Goal: Transaction & Acquisition: Book appointment/travel/reservation

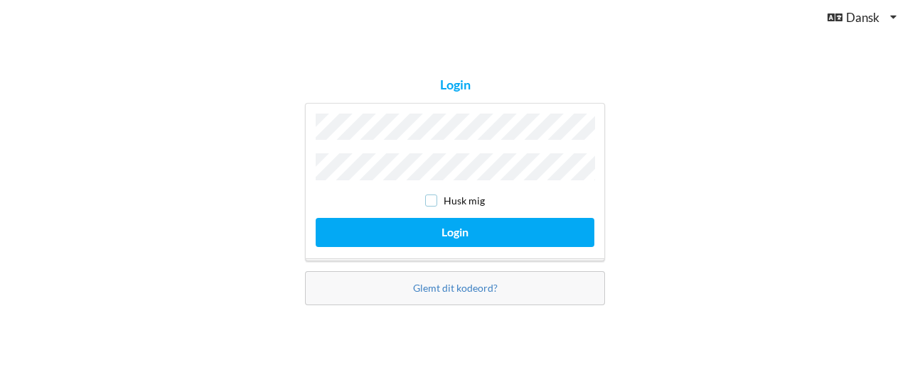
click at [430, 195] on input "checkbox" at bounding box center [431, 201] width 12 height 12
checkbox input "true"
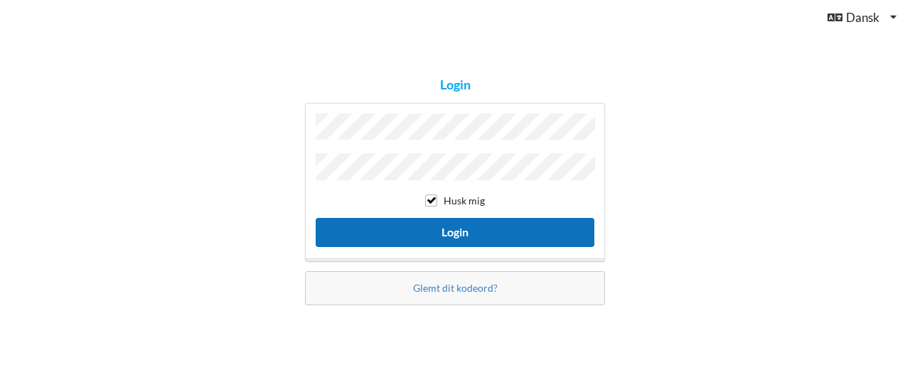
click at [393, 234] on button "Login" at bounding box center [455, 232] width 279 height 29
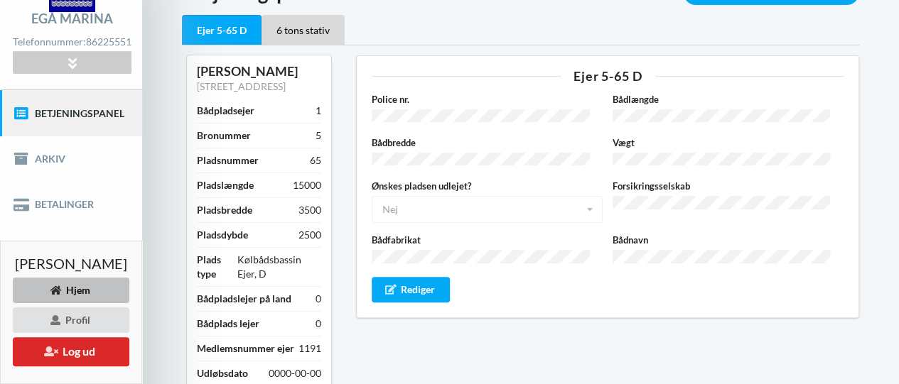
scroll to position [251, 0]
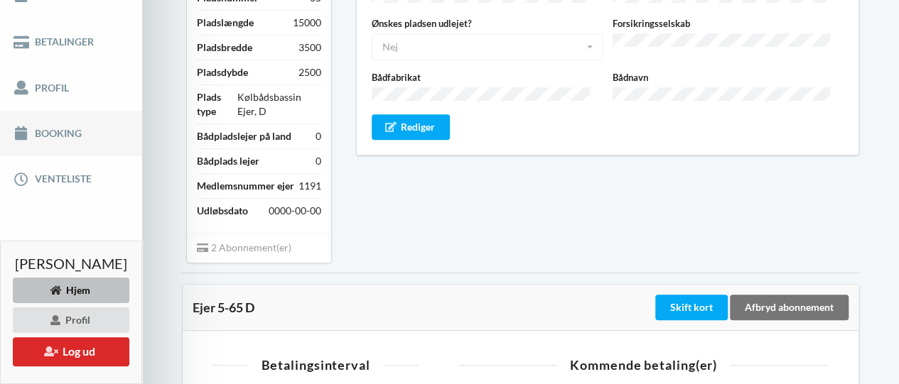
click at [39, 129] on link "Booking" at bounding box center [71, 133] width 142 height 45
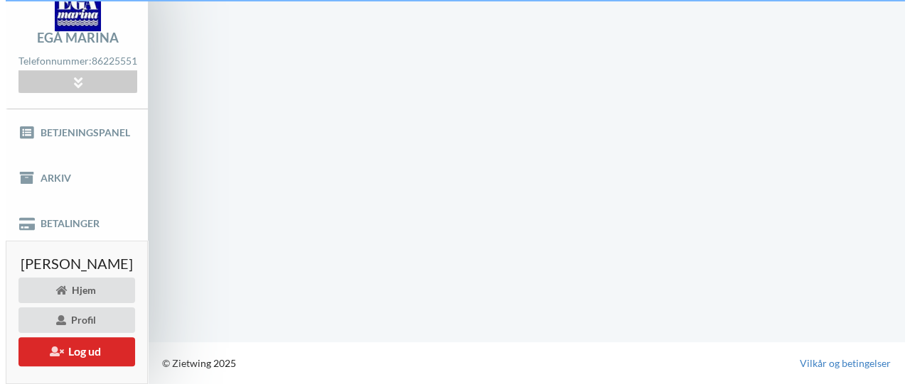
scroll to position [68, 0]
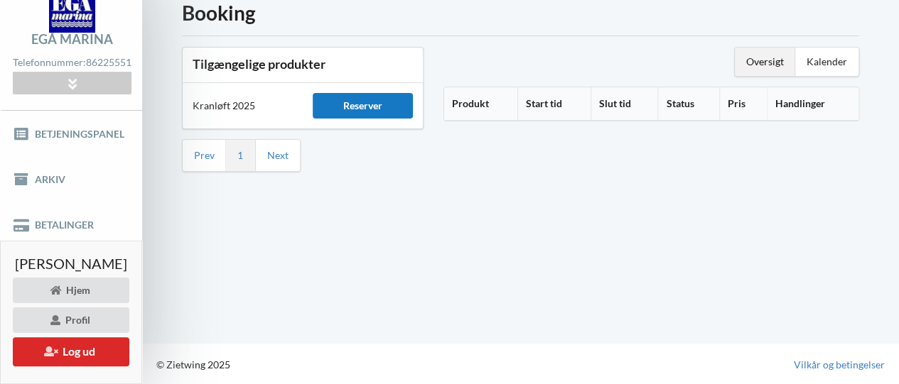
click at [360, 106] on div "Reserver" at bounding box center [363, 106] width 100 height 26
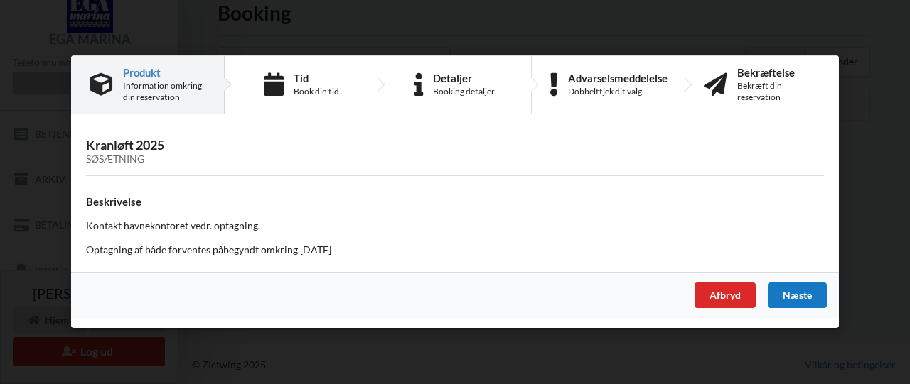
click at [793, 298] on div "Næste" at bounding box center [796, 297] width 59 height 26
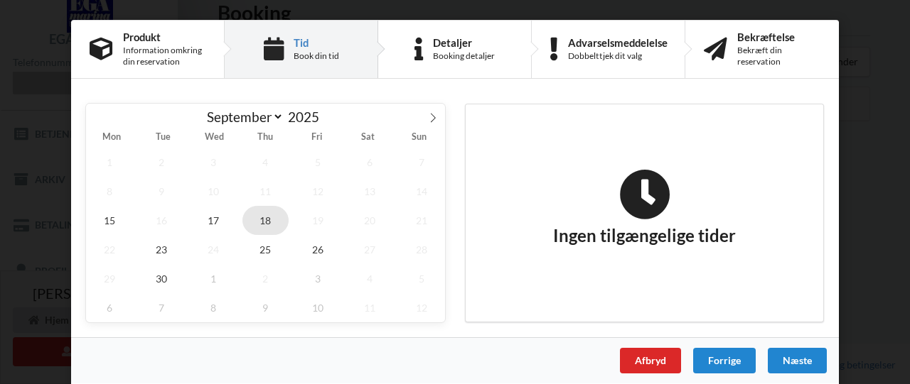
click at [258, 222] on span "18" at bounding box center [265, 220] width 47 height 29
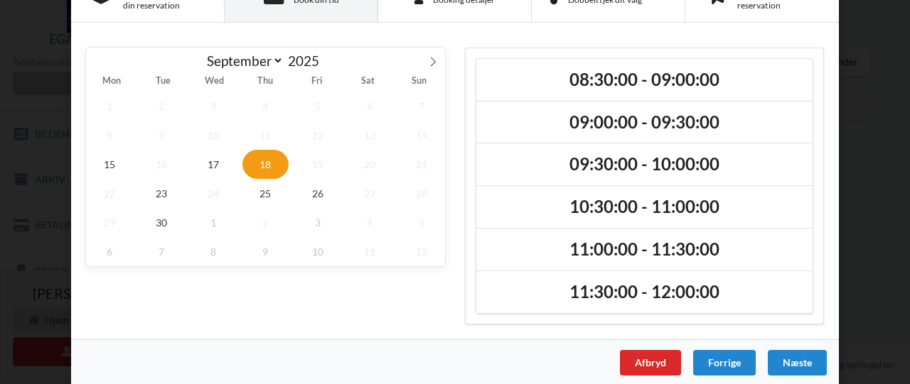
scroll to position [64, 0]
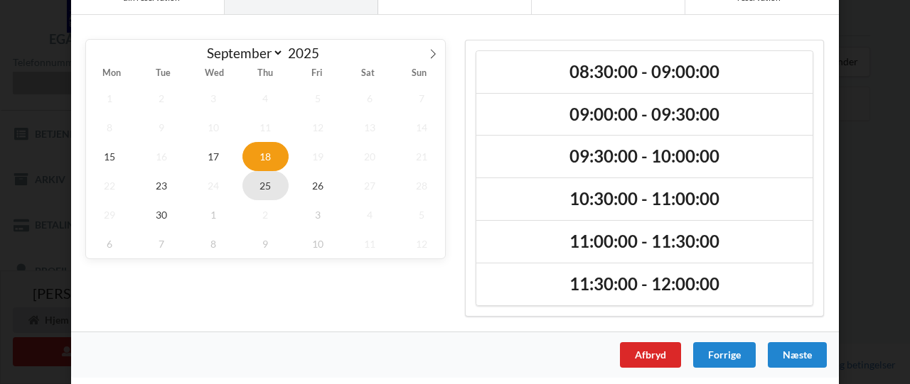
click at [261, 184] on span "25" at bounding box center [265, 185] width 47 height 29
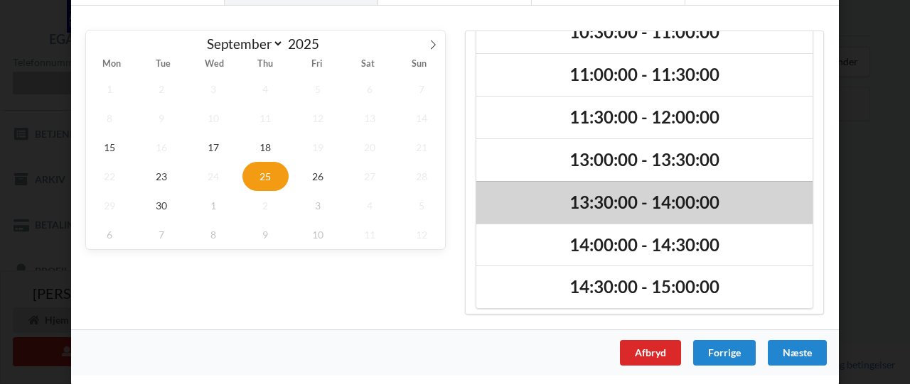
scroll to position [159, 0]
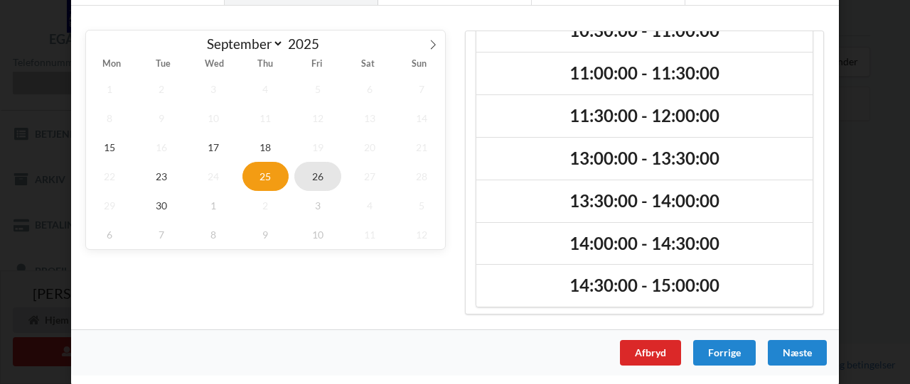
click at [316, 171] on span "26" at bounding box center [317, 176] width 47 height 29
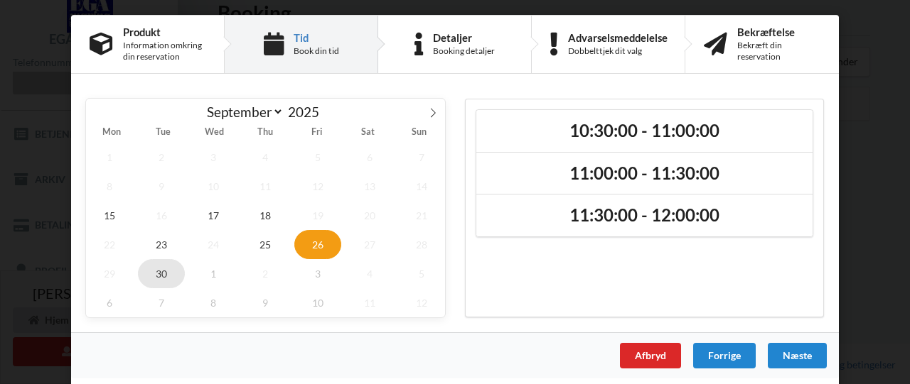
click at [159, 272] on span "30" at bounding box center [161, 273] width 47 height 29
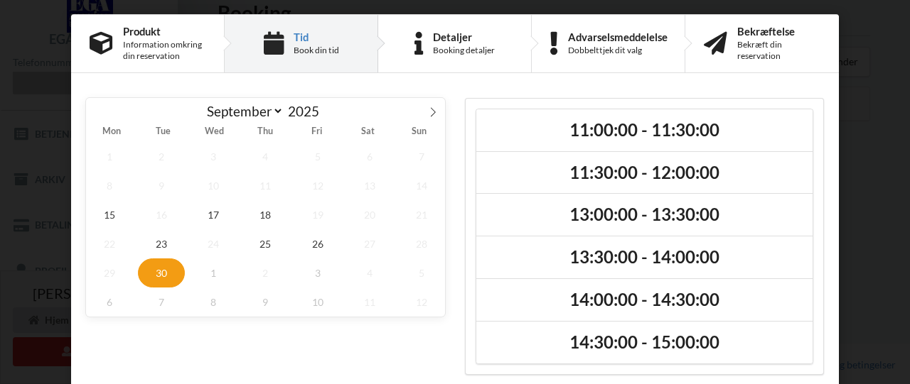
scroll to position [0, 0]
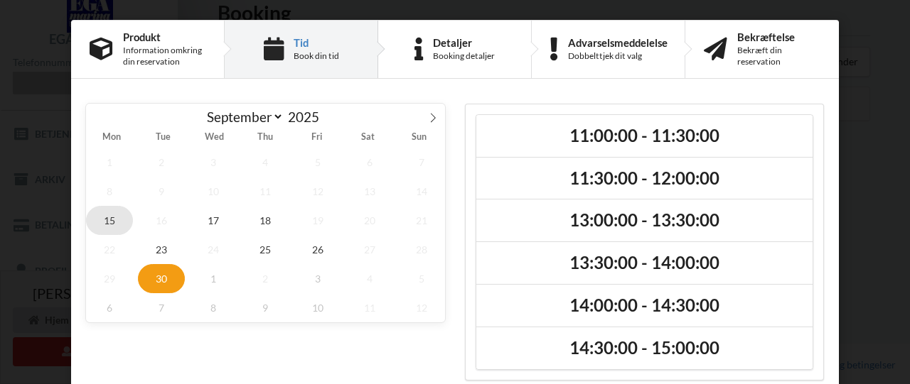
click at [105, 220] on span "15" at bounding box center [109, 220] width 47 height 29
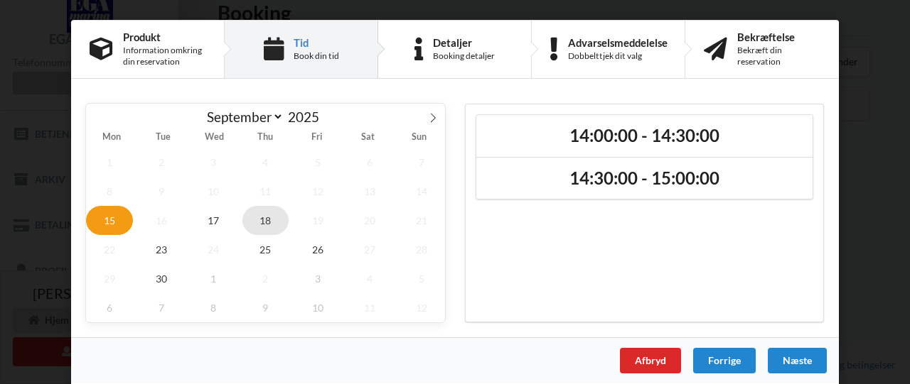
click at [267, 224] on span "18" at bounding box center [265, 220] width 47 height 29
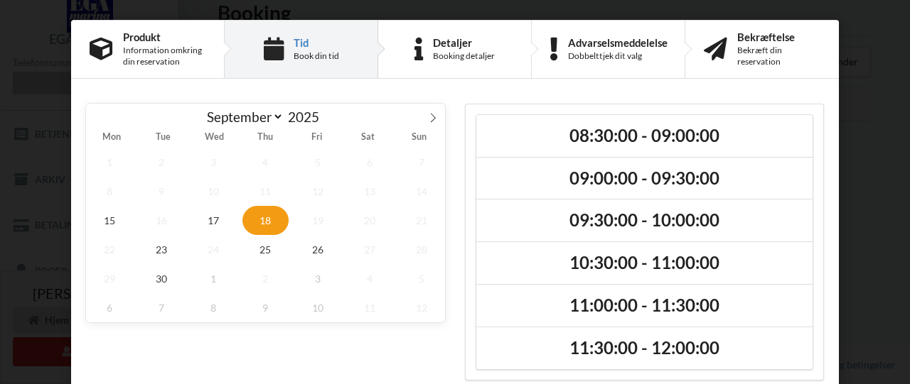
click at [262, 215] on span "18" at bounding box center [265, 220] width 47 height 29
click at [271, 249] on span "25" at bounding box center [265, 249] width 47 height 29
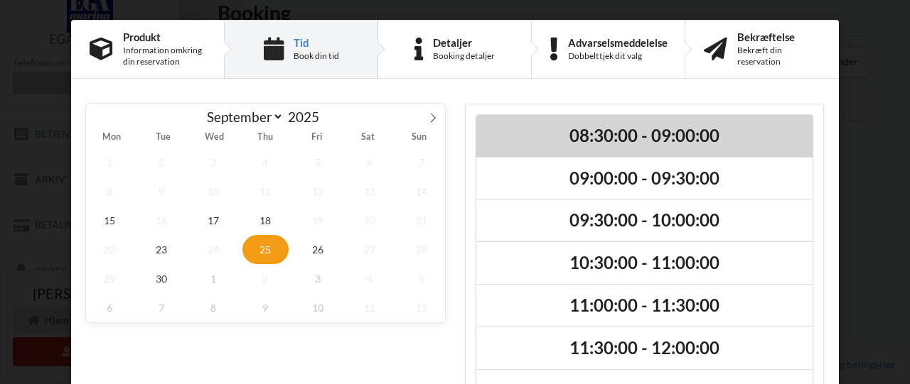
click at [600, 133] on h2 "08:30:00 - 09:00:00" at bounding box center [644, 136] width 316 height 22
